Goal: Task Accomplishment & Management: Use online tool/utility

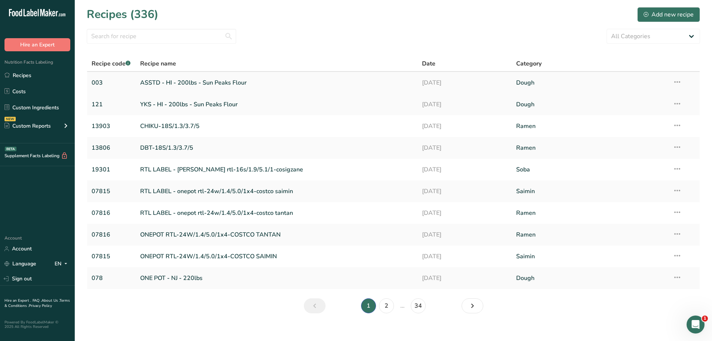
click at [179, 81] on link "ASSTD - HI - 200lbs - Sun Peaks Flour" at bounding box center [276, 83] width 273 height 16
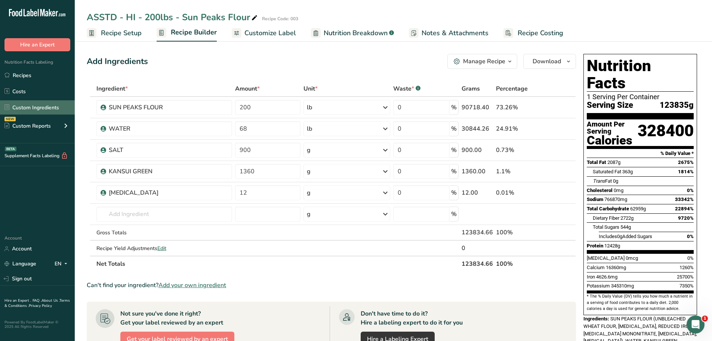
click at [26, 105] on link "Custom Ingredients" at bounding box center [37, 107] width 75 height 14
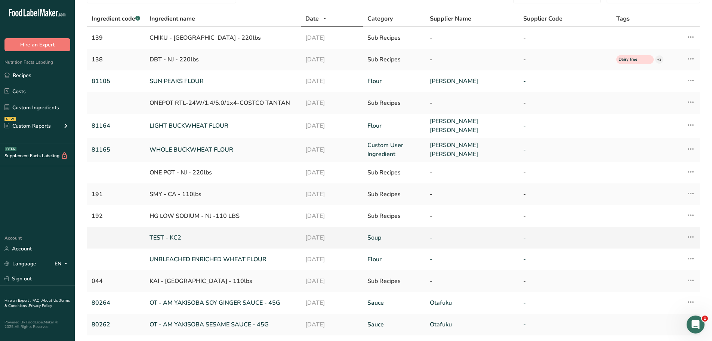
scroll to position [37, 0]
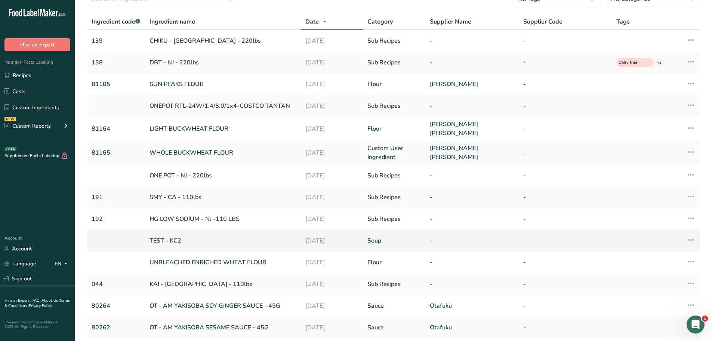
click at [690, 234] on icon at bounding box center [691, 239] width 9 height 13
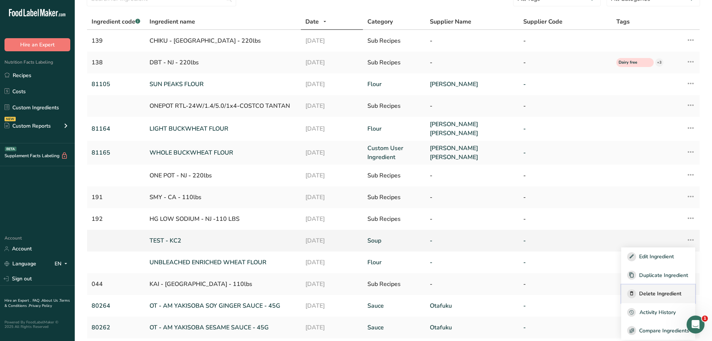
click at [676, 289] on span "Delete Ingredient" at bounding box center [660, 293] width 42 height 8
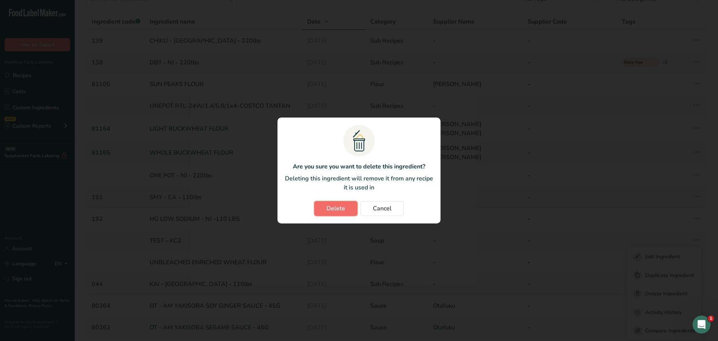
click at [344, 209] on span "Delete" at bounding box center [335, 208] width 19 height 9
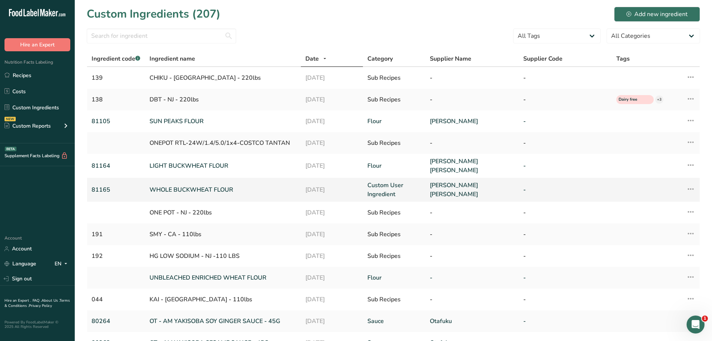
scroll to position [0, 0]
click at [229, 275] on link "UNBLEACHED ENRICHED WHEAT FLOUR" at bounding box center [223, 277] width 147 height 9
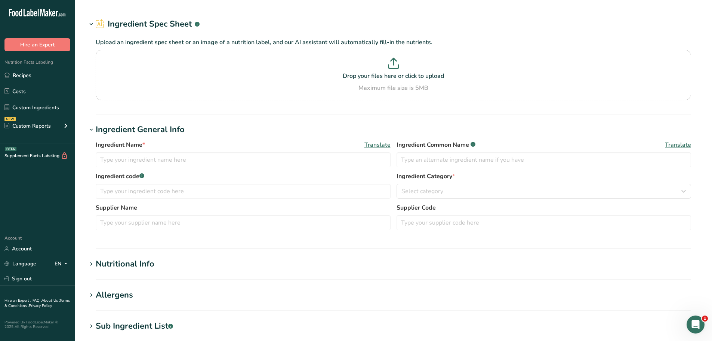
type input "UNBLEACHED ENRICHED WHEAT FLOUR"
type input "140"
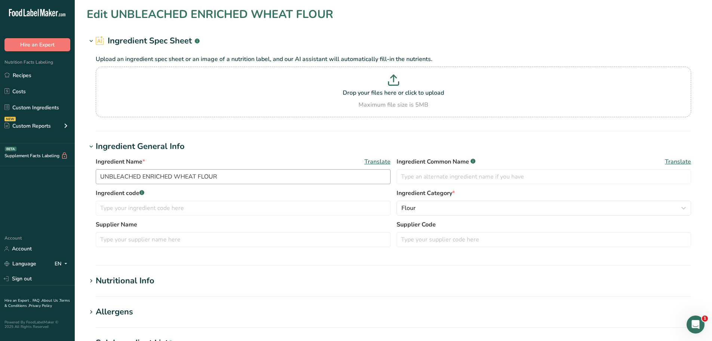
type input "380"
type KJ "1589.9"
type Fat "2"
type Fat "0"
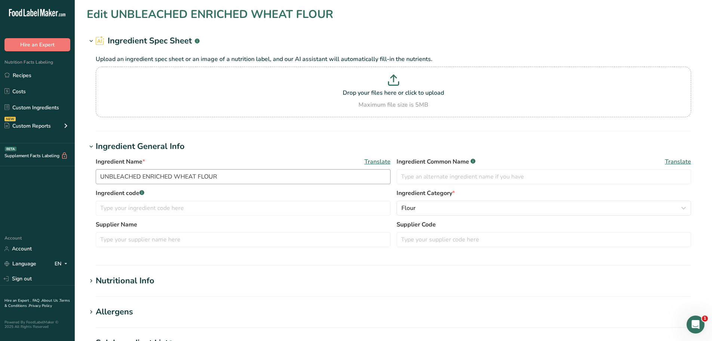
type input "0"
type input "770"
type Carbohydrates "73"
type Fiber "2"
type Sugars "1"
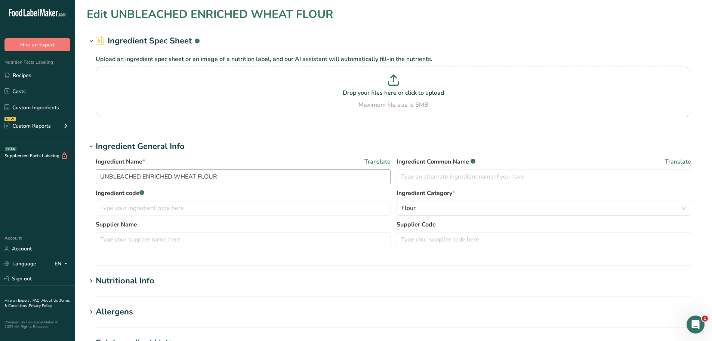
type Sugars "0"
type input "12"
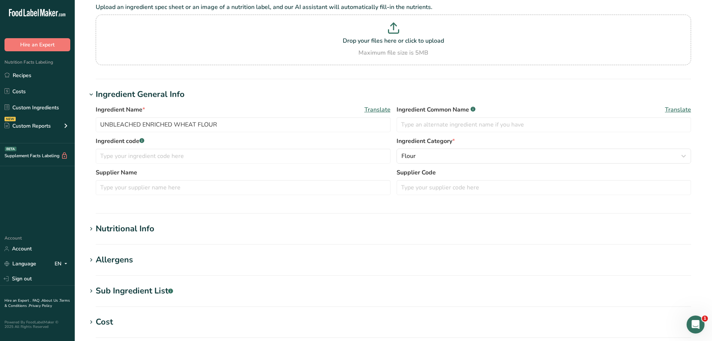
scroll to position [112, 0]
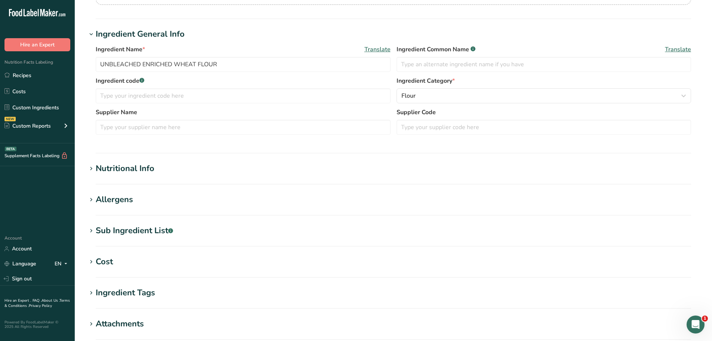
click at [185, 170] on h1 "Nutritional Info" at bounding box center [394, 168] width 614 height 12
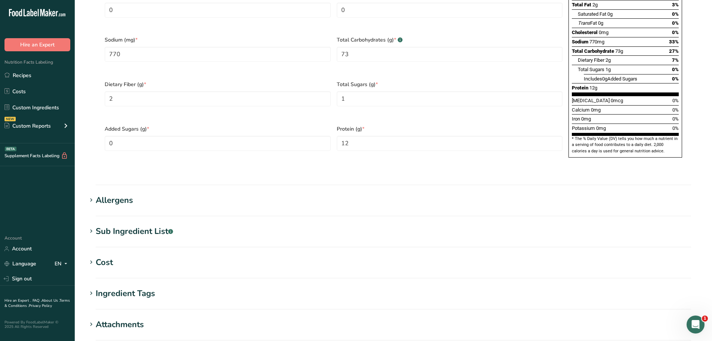
scroll to position [524, 0]
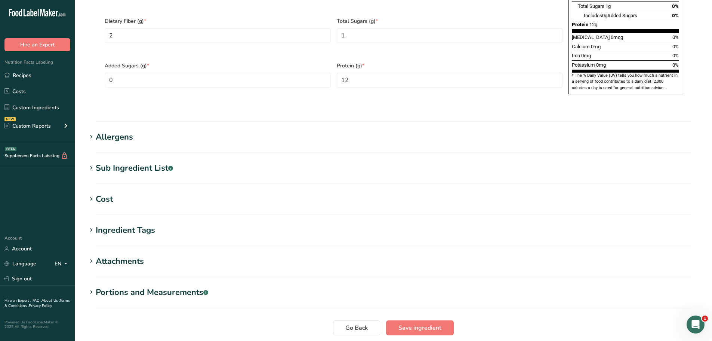
click at [135, 131] on h1 "Allergens" at bounding box center [394, 137] width 614 height 12
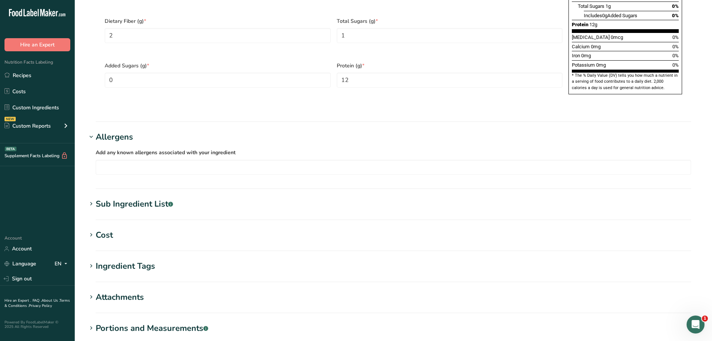
click at [135, 131] on h1 "Allergens" at bounding box center [394, 137] width 614 height 12
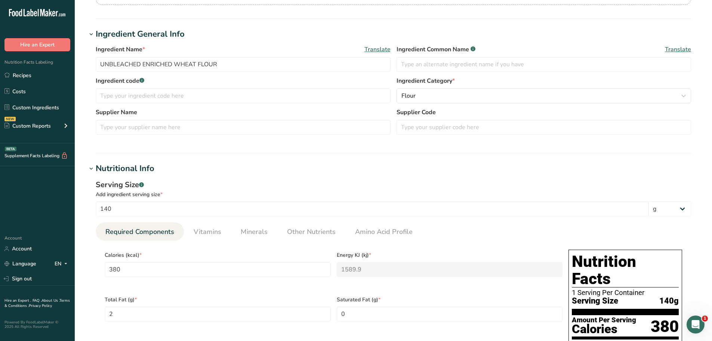
scroll to position [0, 0]
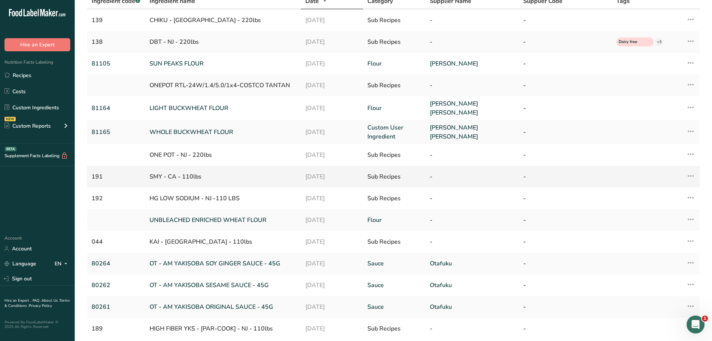
scroll to position [75, 0]
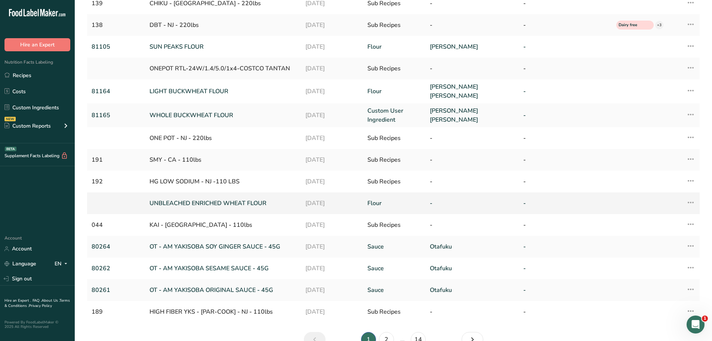
click at [691, 199] on icon at bounding box center [691, 202] width 9 height 13
click at [665, 254] on span "Delete Ingredient" at bounding box center [660, 256] width 42 height 8
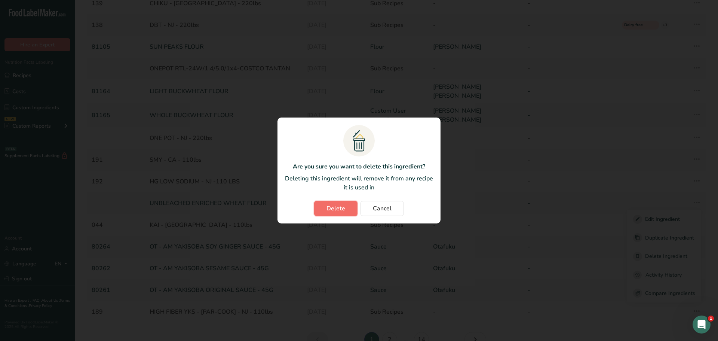
click at [340, 210] on span "Delete" at bounding box center [335, 208] width 19 height 9
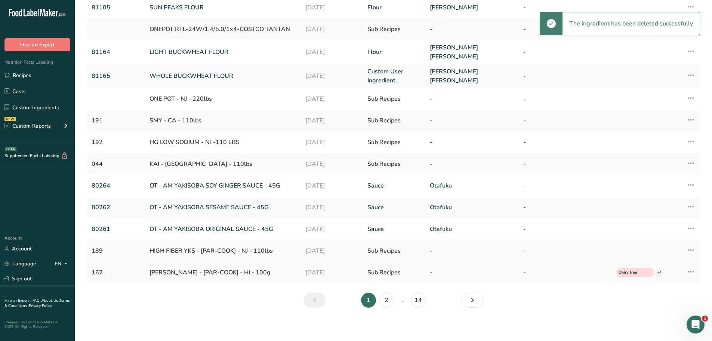
scroll to position [114, 0]
click at [470, 295] on icon "Next" at bounding box center [472, 299] width 9 height 13
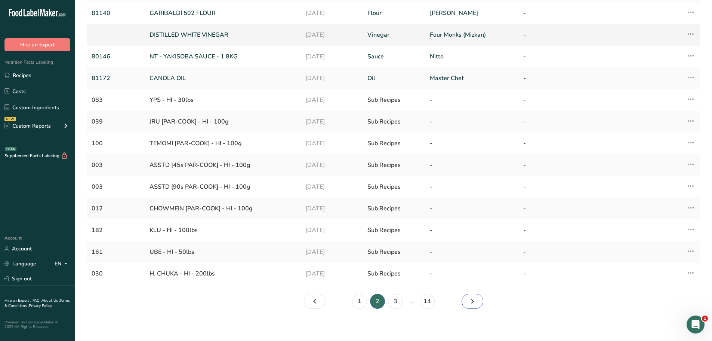
scroll to position [112, 0]
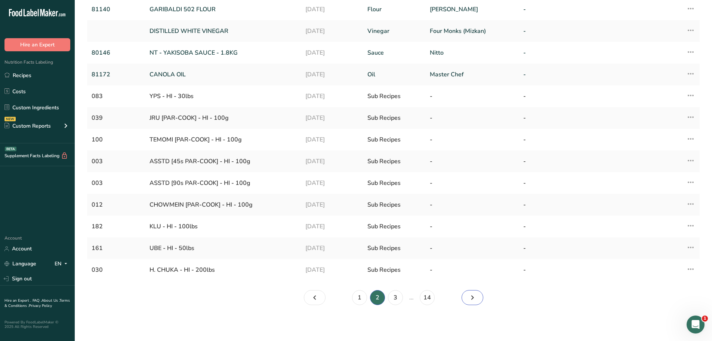
click at [475, 300] on icon "Page 3." at bounding box center [472, 297] width 9 height 13
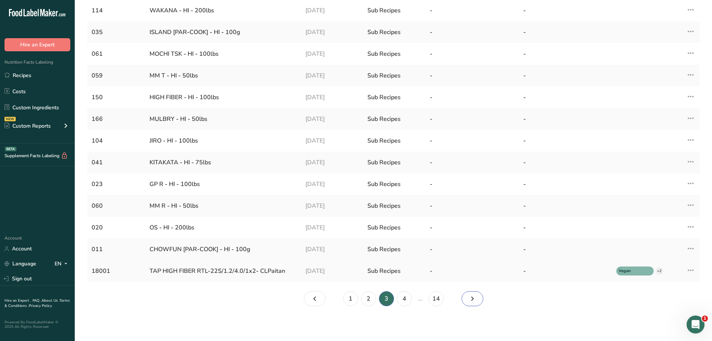
scroll to position [112, 0]
click at [317, 292] on icon "Page 2." at bounding box center [314, 297] width 9 height 13
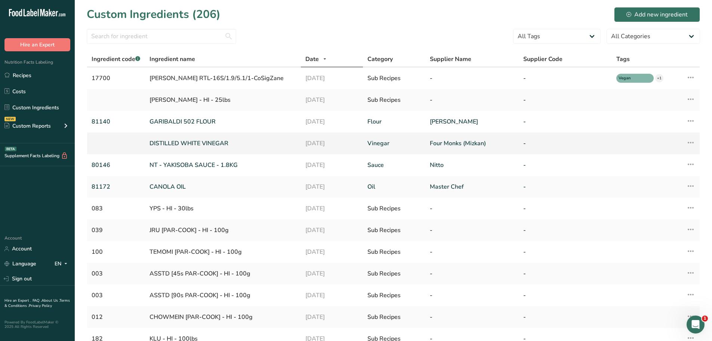
click at [691, 142] on icon at bounding box center [691, 142] width 9 height 13
click at [656, 157] on span "Edit Ingredient" at bounding box center [656, 159] width 35 height 8
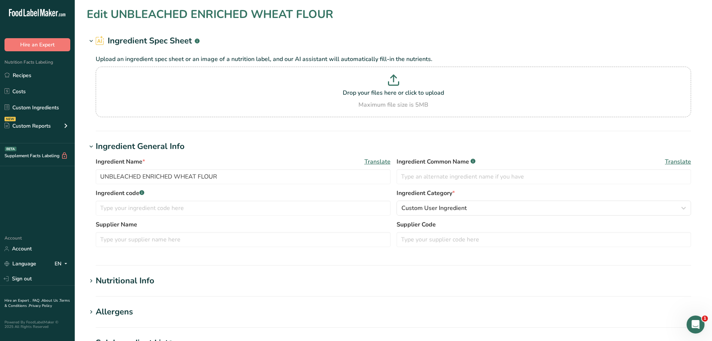
type input "DISTILLED WHITE VINEGAR"
type input "Four Monks (Mizkan)"
click at [271, 211] on input "text" at bounding box center [243, 207] width 295 height 15
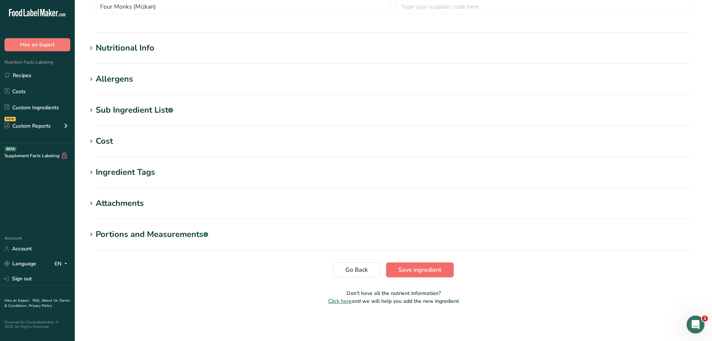
type input "81179"
click at [424, 269] on span "Save ingredient" at bounding box center [420, 269] width 43 height 9
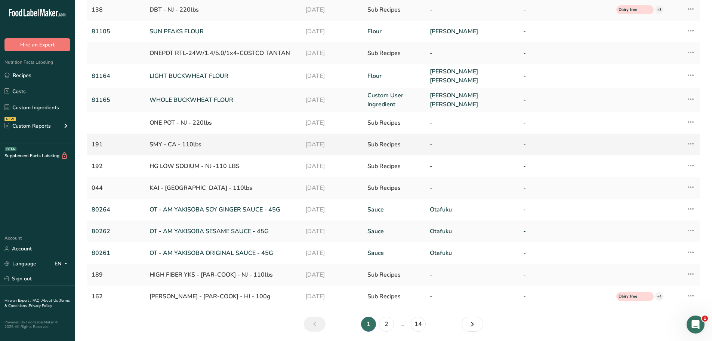
scroll to position [77, 0]
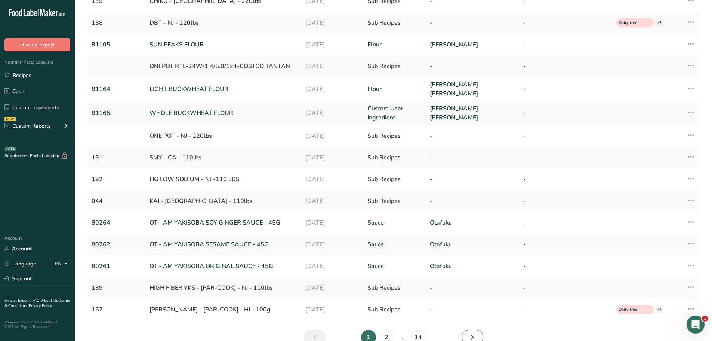
click at [474, 336] on icon "Next" at bounding box center [472, 336] width 9 height 13
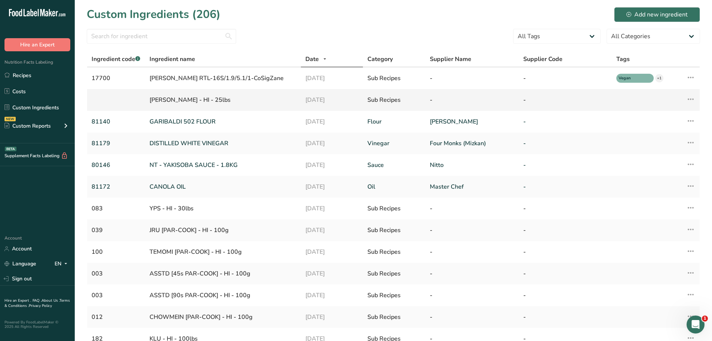
click at [692, 99] on icon at bounding box center [691, 98] width 9 height 13
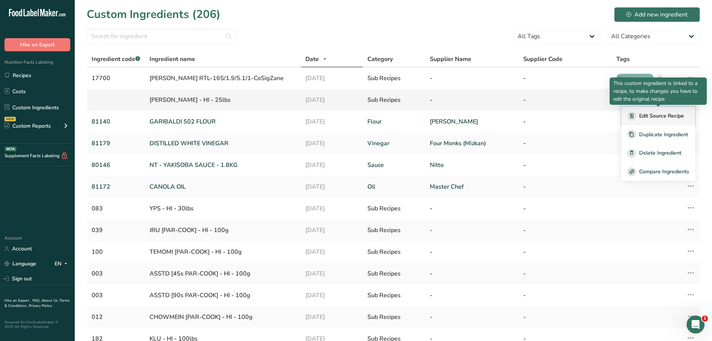
click at [656, 114] on span "Edit Source Recipe" at bounding box center [661, 116] width 45 height 8
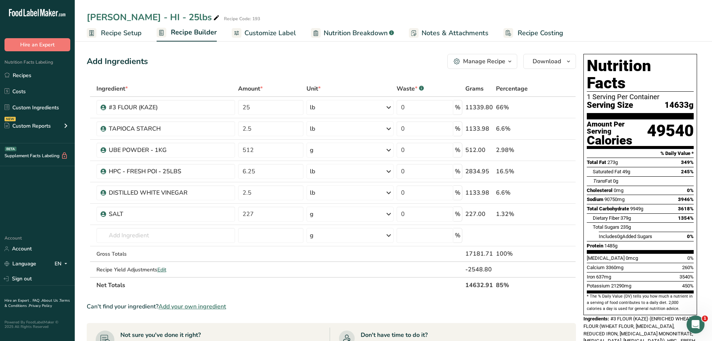
click at [116, 31] on span "Recipe Setup" at bounding box center [121, 33] width 41 height 10
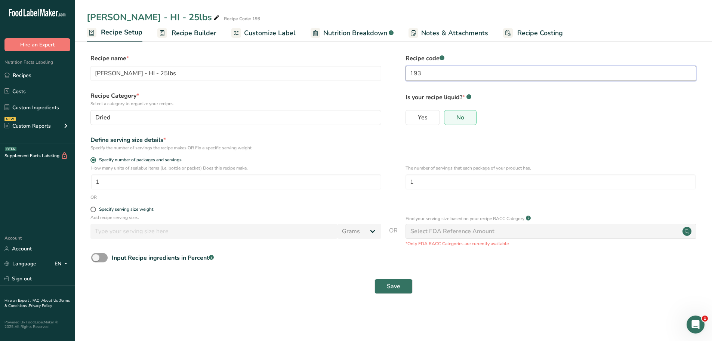
click at [446, 68] on input "193" at bounding box center [551, 73] width 291 height 15
click at [393, 283] on span "Save" at bounding box center [393, 286] width 13 height 9
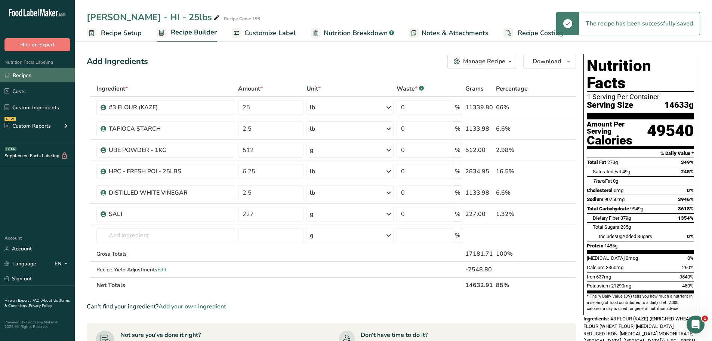
click at [25, 72] on link "Recipes" at bounding box center [37, 75] width 75 height 14
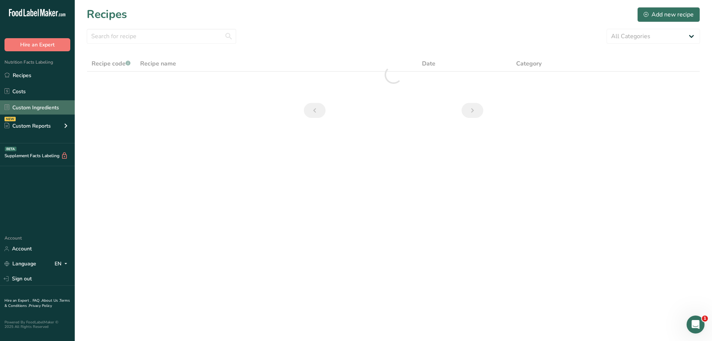
click at [40, 106] on link "Custom Ingredients" at bounding box center [37, 107] width 75 height 14
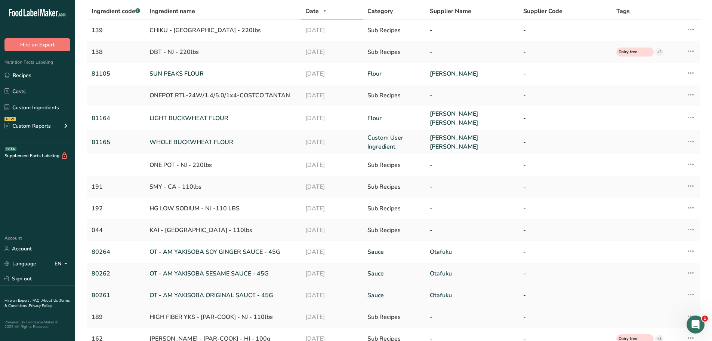
scroll to position [114, 0]
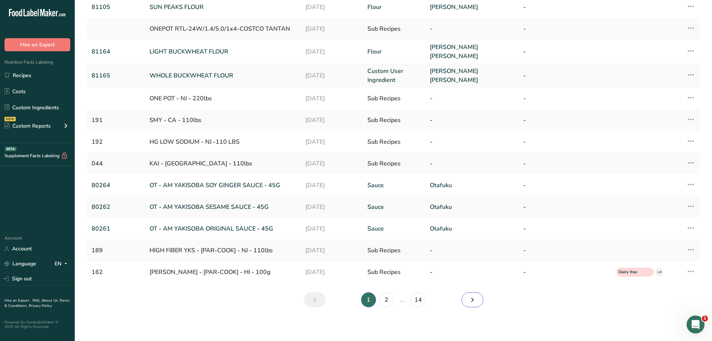
click at [478, 297] on link "Next" at bounding box center [473, 299] width 22 height 15
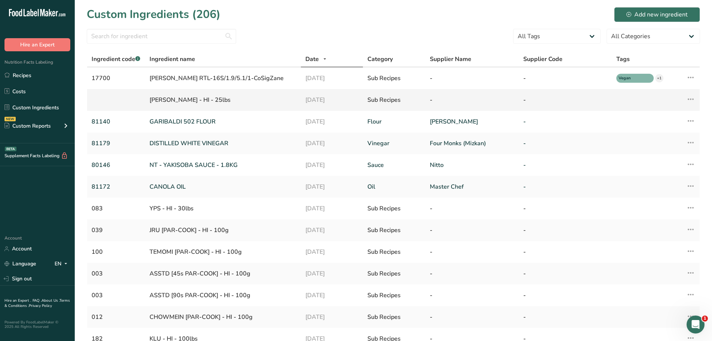
click at [691, 98] on icon at bounding box center [691, 98] width 9 height 13
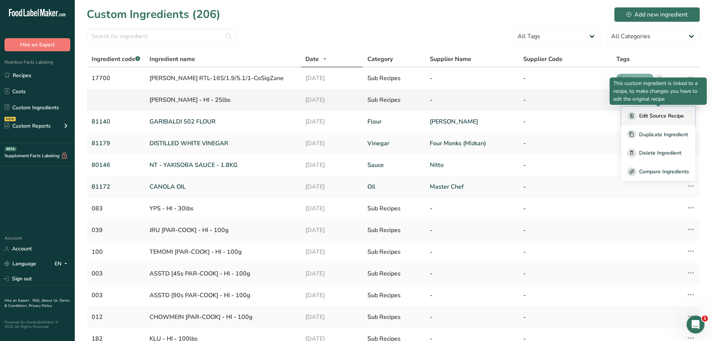
click at [672, 118] on span "Edit Source Recipe" at bounding box center [661, 116] width 45 height 8
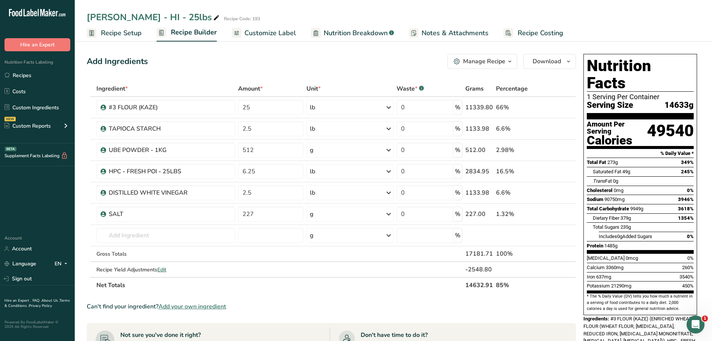
click at [115, 32] on span "Recipe Setup" at bounding box center [121, 33] width 41 height 10
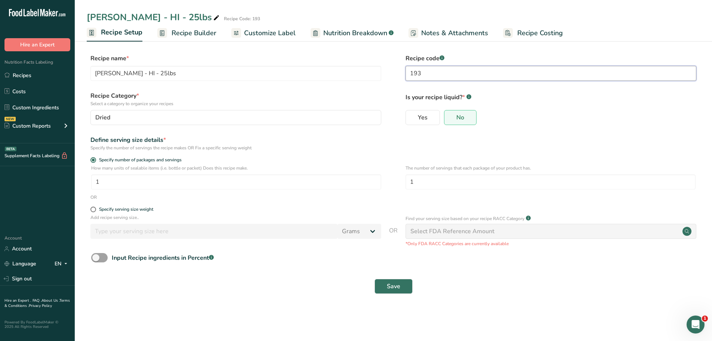
click at [427, 74] on input "193" at bounding box center [551, 73] width 291 height 15
type input "193"
click at [31, 74] on link "Recipes" at bounding box center [37, 75] width 75 height 14
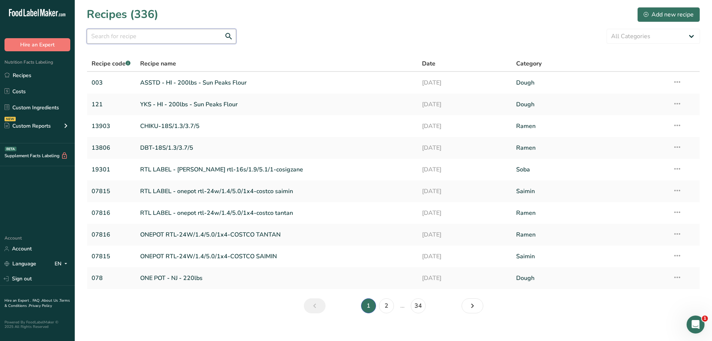
click at [151, 39] on input "text" at bounding box center [162, 36] width 150 height 15
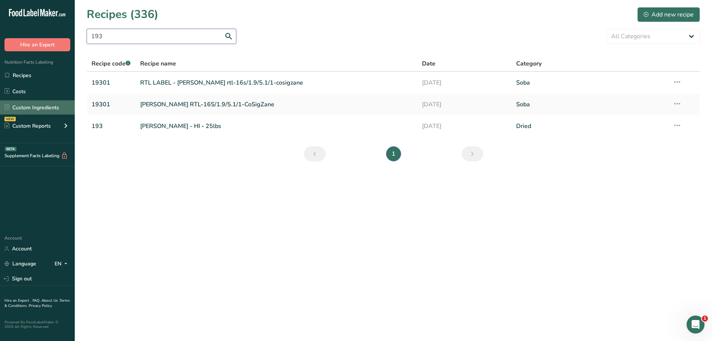
type input "193"
click at [33, 107] on link "Custom Ingredients" at bounding box center [37, 107] width 75 height 14
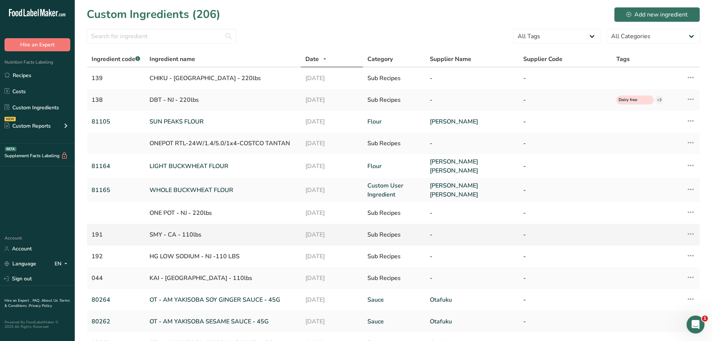
scroll to position [114, 0]
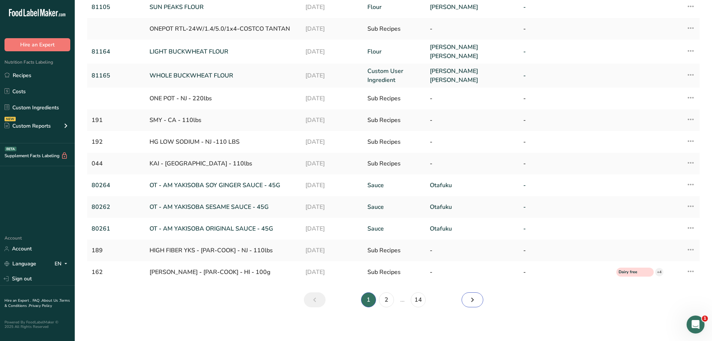
click at [478, 295] on link "Next" at bounding box center [473, 299] width 22 height 15
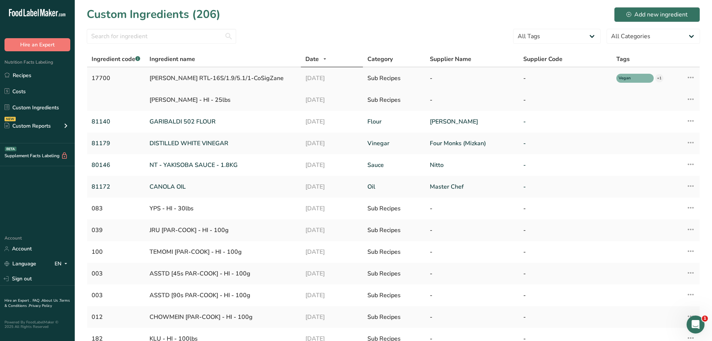
click at [694, 77] on icon at bounding box center [691, 77] width 9 height 13
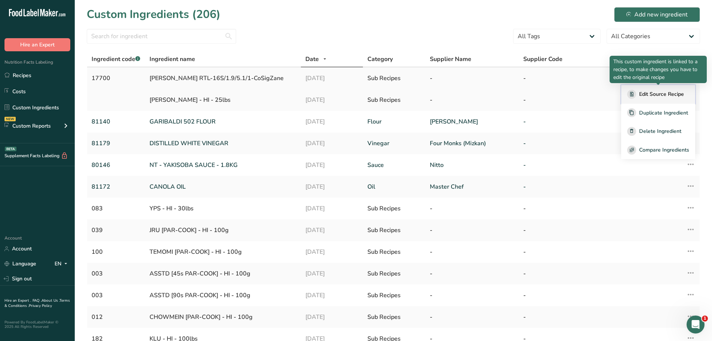
click at [670, 94] on span "Edit Source Recipe" at bounding box center [661, 94] width 45 height 8
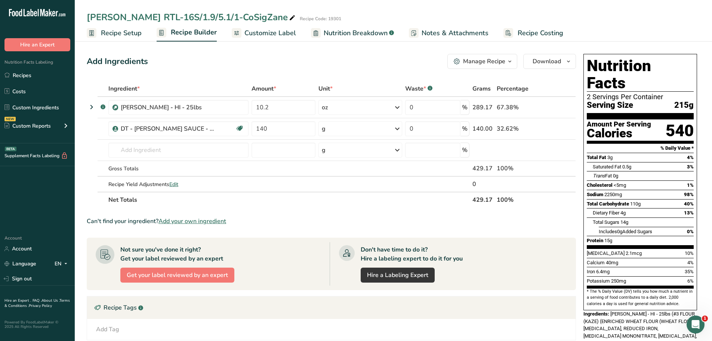
click at [500, 61] on div "Manage Recipe" at bounding box center [484, 61] width 42 height 9
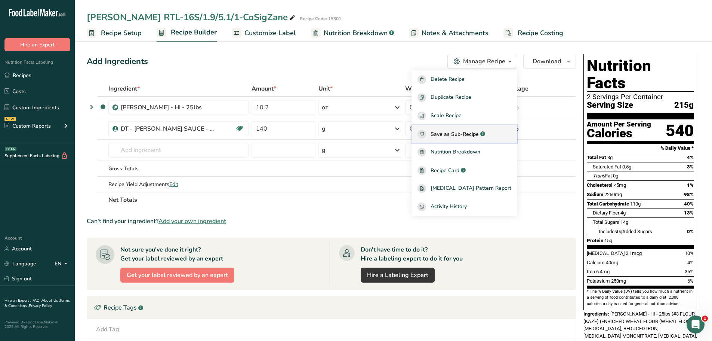
click at [479, 134] on span "Save as Sub-Recipe" at bounding box center [455, 134] width 48 height 8
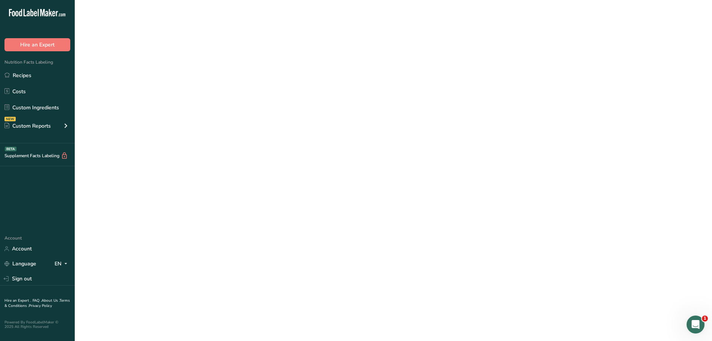
select select "30"
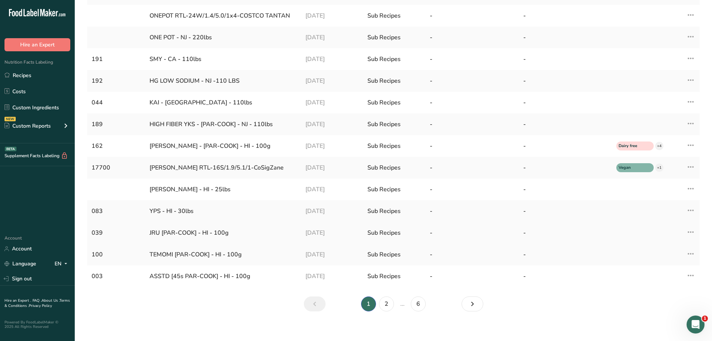
scroll to position [112, 0]
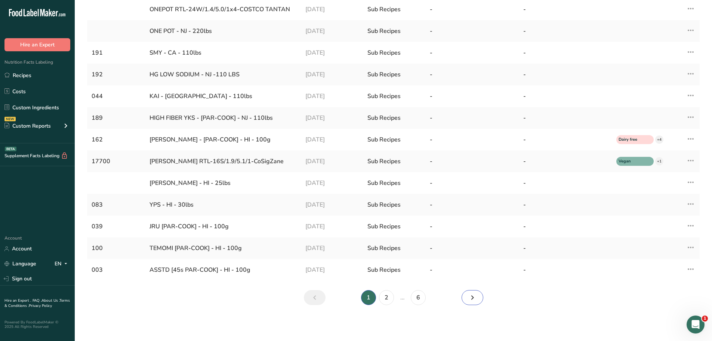
click at [468, 298] on icon "Next" at bounding box center [472, 297] width 9 height 13
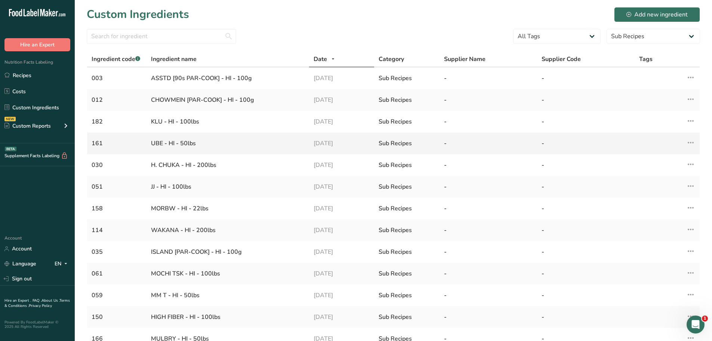
scroll to position [112, 0]
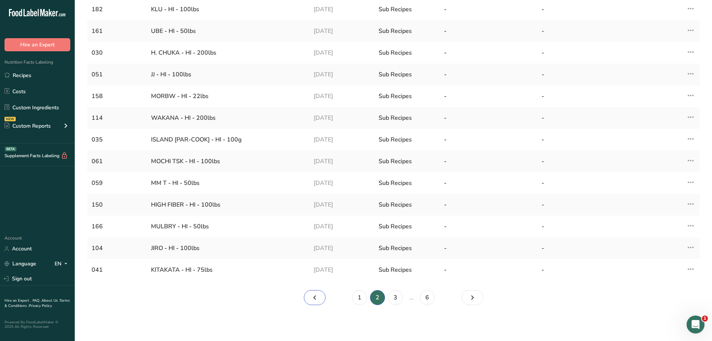
click at [322, 295] on link "Page 1." at bounding box center [315, 297] width 22 height 15
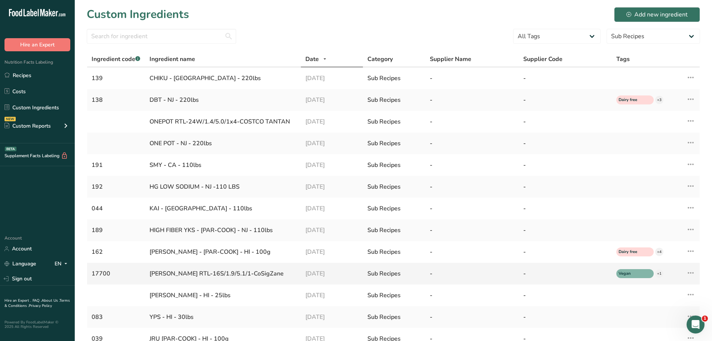
click at [690, 271] on icon at bounding box center [691, 272] width 9 height 13
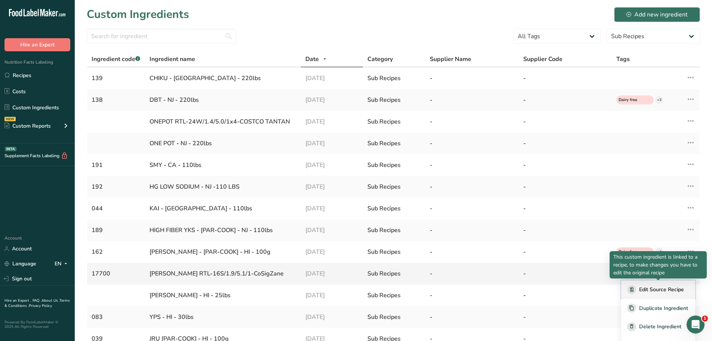
click at [668, 292] on span "Edit Source Recipe" at bounding box center [661, 289] width 45 height 8
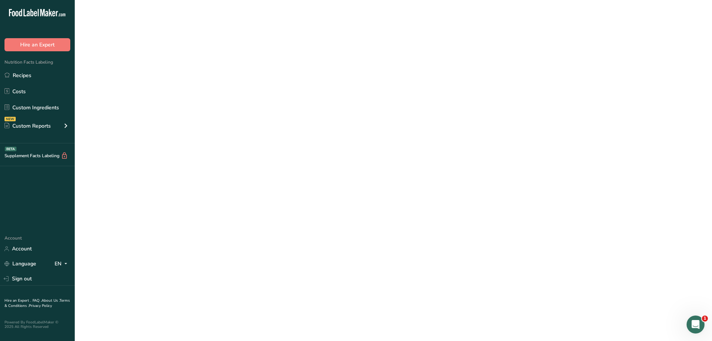
select select "30"
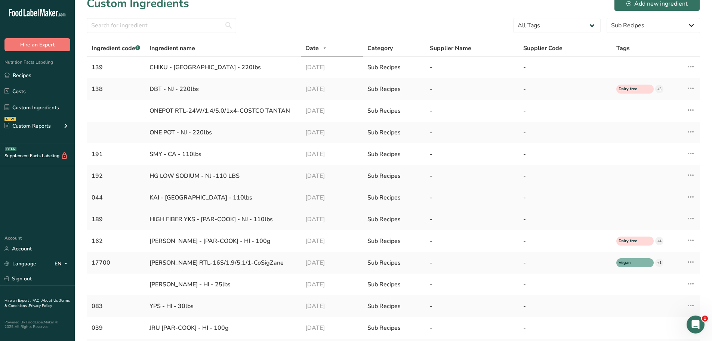
scroll to position [112, 0]
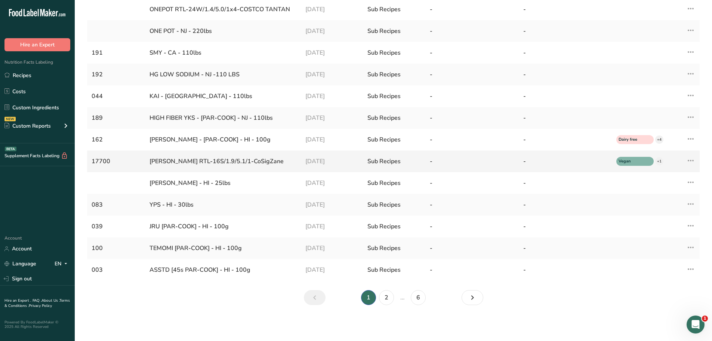
click at [168, 159] on div "[PERSON_NAME] RTL-16S/1.9/5.1/1-CoSigZane" at bounding box center [223, 161] width 147 height 9
click at [104, 160] on div "17700" at bounding box center [116, 161] width 49 height 9
click at [691, 163] on icon at bounding box center [691, 160] width 9 height 13
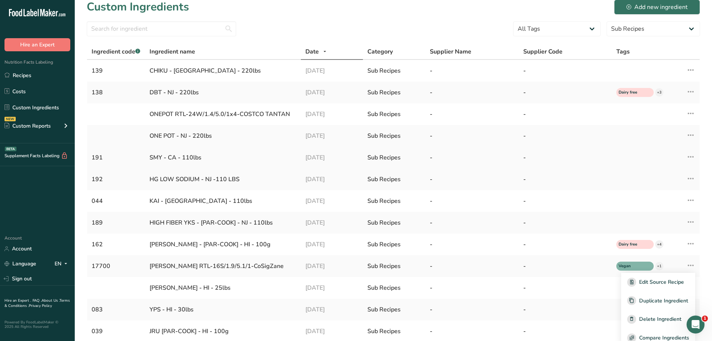
scroll to position [0, 0]
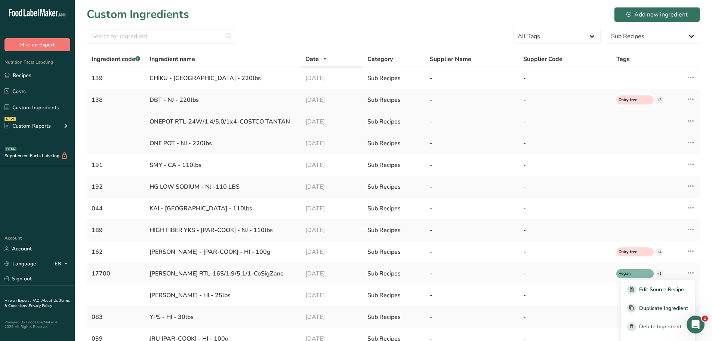
click at [691, 123] on icon at bounding box center [691, 120] width 9 height 13
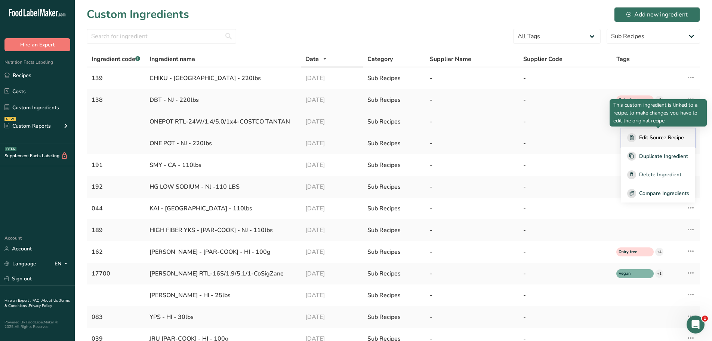
click at [680, 138] on span "Edit Source Recipe" at bounding box center [661, 138] width 45 height 8
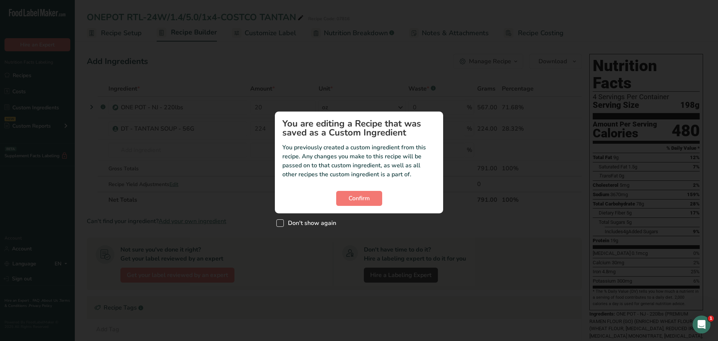
click at [281, 224] on span "Custom ingredient modal" at bounding box center [279, 222] width 7 height 7
click at [281, 224] on input "Don't show again" at bounding box center [278, 223] width 5 height 5
checkbox input "true"
click at [354, 204] on button "Confirm" at bounding box center [359, 198] width 46 height 15
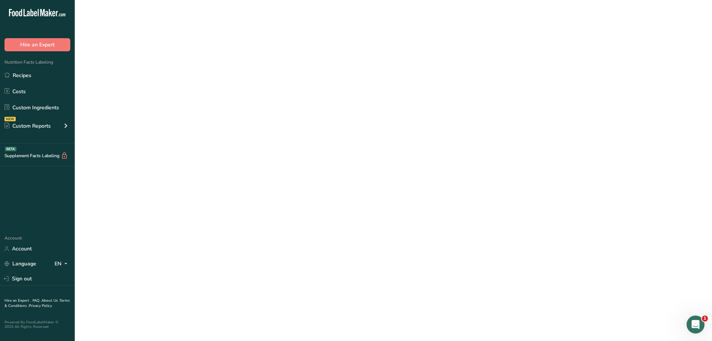
select select "30"
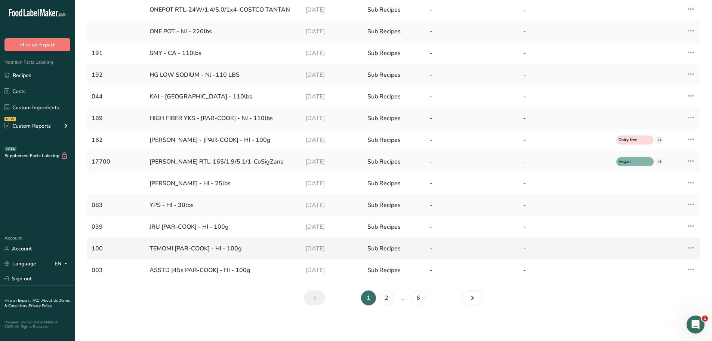
scroll to position [112, 0]
click at [470, 294] on icon "Next" at bounding box center [472, 297] width 9 height 13
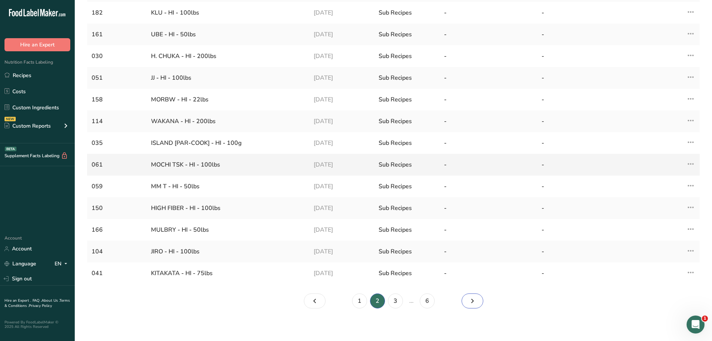
scroll to position [112, 0]
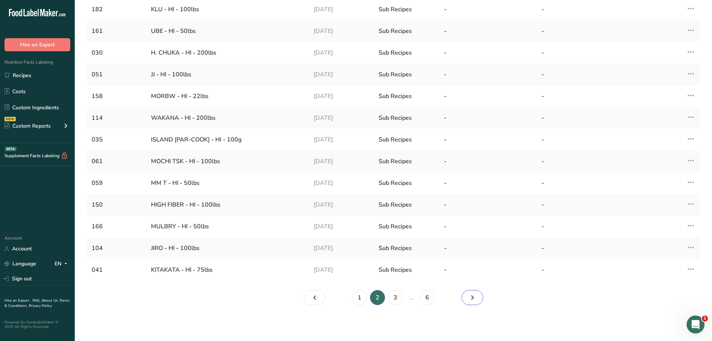
click at [474, 295] on icon "Page 3." at bounding box center [472, 297] width 9 height 13
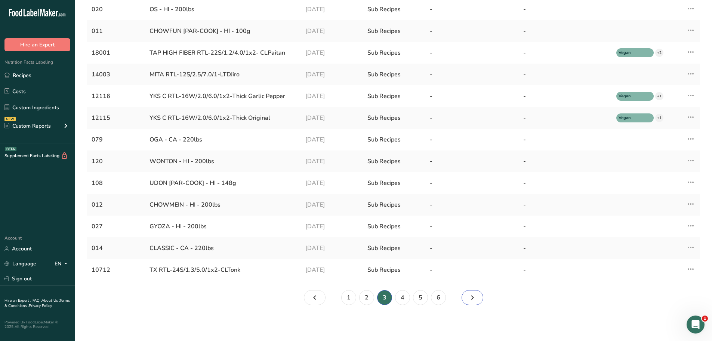
click at [482, 293] on link "Page 4." at bounding box center [473, 297] width 22 height 15
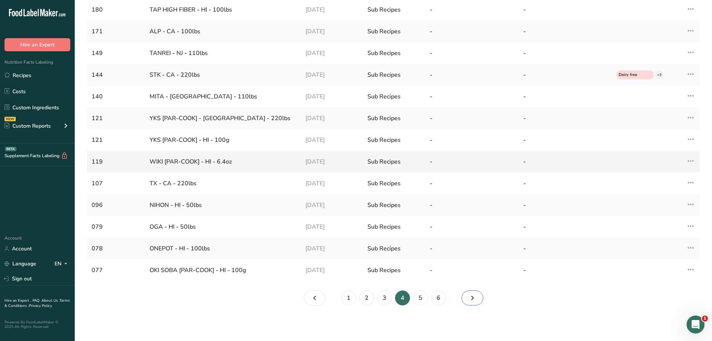
scroll to position [112, 0]
click at [484, 296] on nav "1 2 3 4 5 6" at bounding box center [394, 297] width 182 height 15
click at [479, 297] on link "Page 5." at bounding box center [473, 297] width 22 height 15
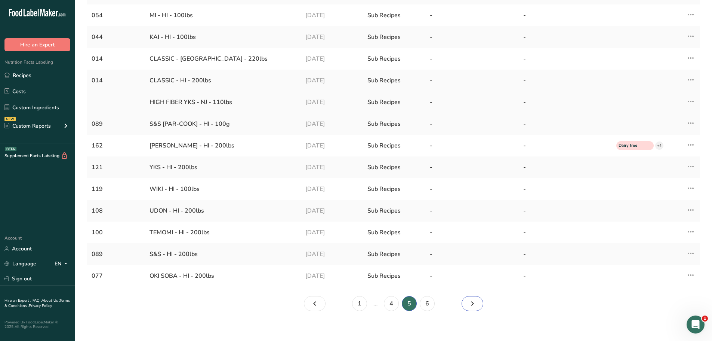
scroll to position [112, 0]
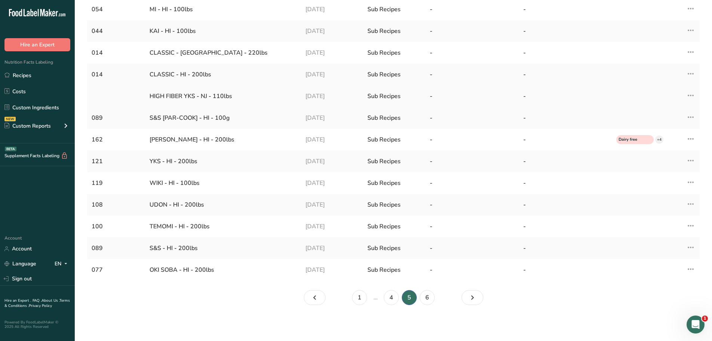
click at [690, 95] on icon at bounding box center [691, 95] width 9 height 13
click at [179, 94] on div "HIGH FIBER YKS - NJ - 110lbs" at bounding box center [223, 96] width 147 height 9
click at [689, 94] on icon at bounding box center [691, 95] width 9 height 13
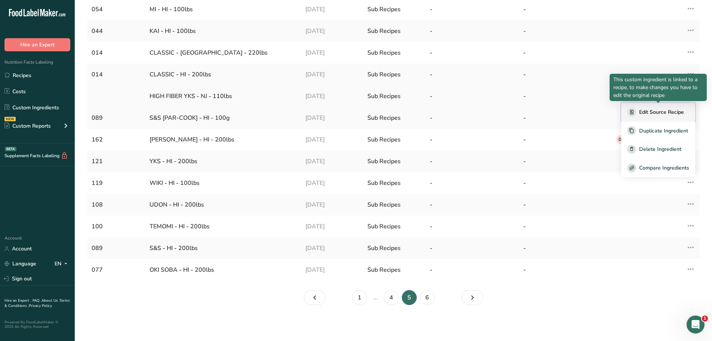
click at [665, 111] on span "Edit Source Recipe" at bounding box center [661, 112] width 45 height 8
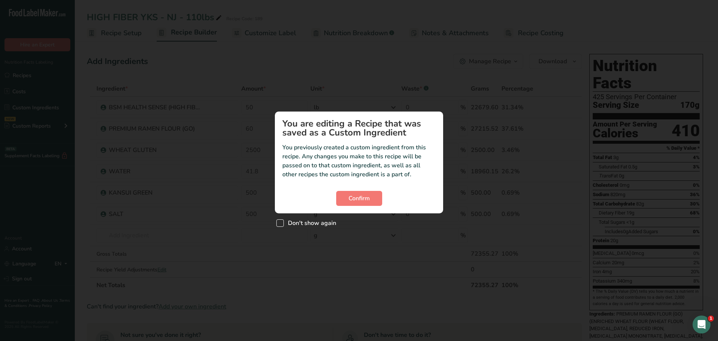
click at [277, 222] on span "Custom ingredient modal" at bounding box center [279, 222] width 7 height 7
click at [277, 222] on input "Don't show again" at bounding box center [278, 223] width 5 height 5
checkbox input "true"
click at [374, 200] on button "Confirm" at bounding box center [359, 198] width 46 height 15
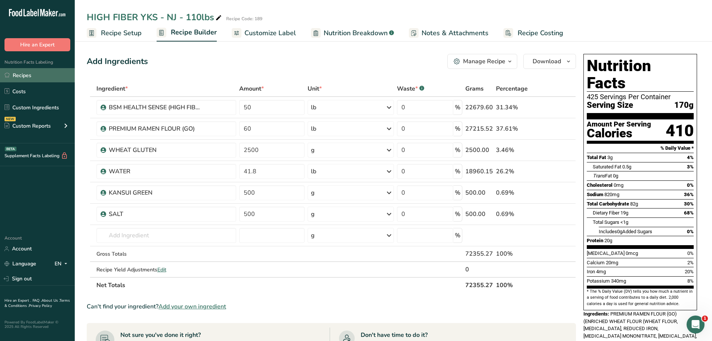
click at [31, 74] on link "Recipes" at bounding box center [37, 75] width 75 height 14
